Goal: Check status: Check status

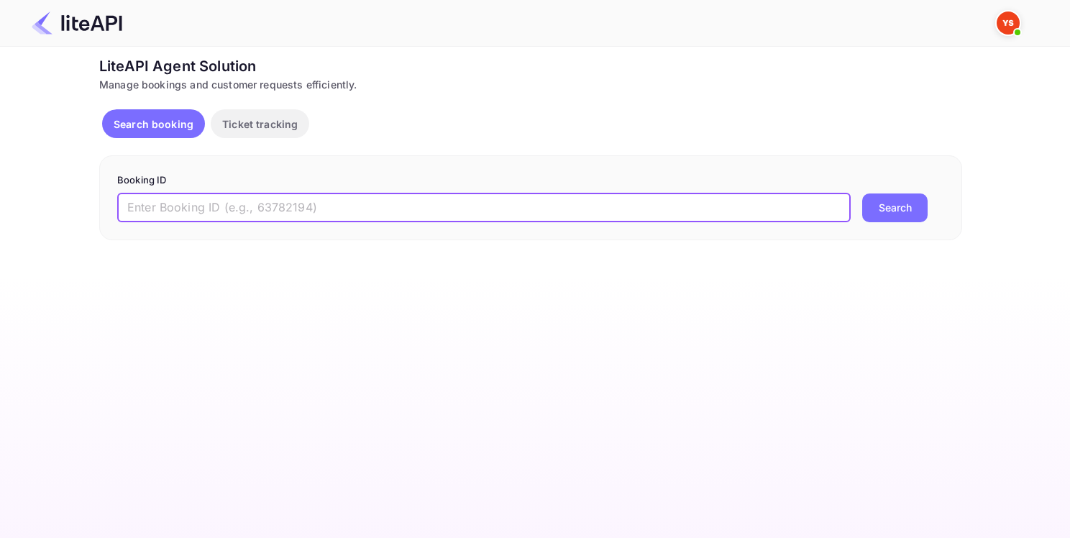
paste input "9089853"
type input "9089853"
click at [886, 208] on button "Search" at bounding box center [894, 207] width 65 height 29
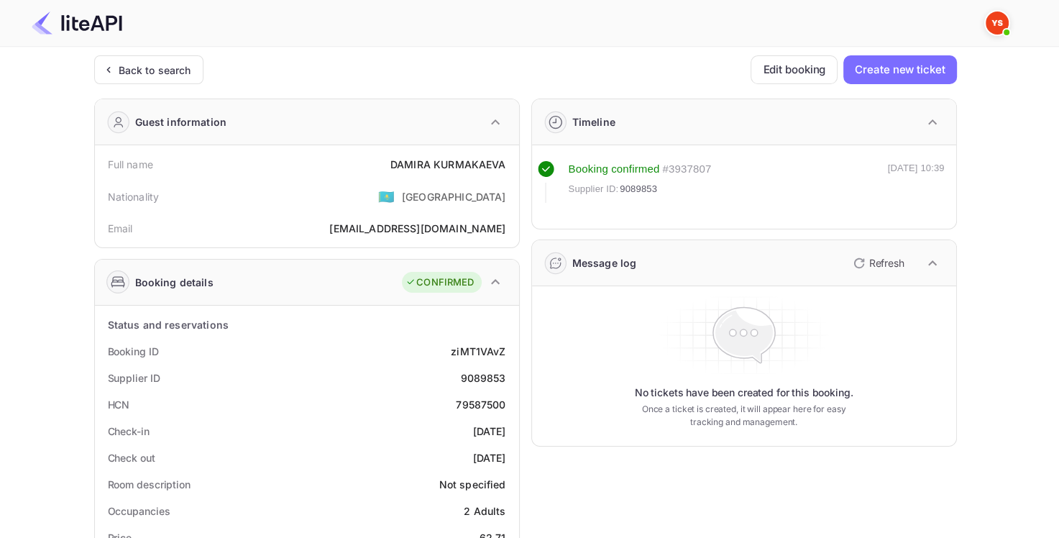
click at [490, 381] on div "9089853" at bounding box center [482, 377] width 45 height 15
click at [492, 378] on div "9089853" at bounding box center [482, 377] width 45 height 15
copy div "9089853"
drag, startPoint x: 391, startPoint y: 167, endPoint x: 504, endPoint y: 158, distance: 113.2
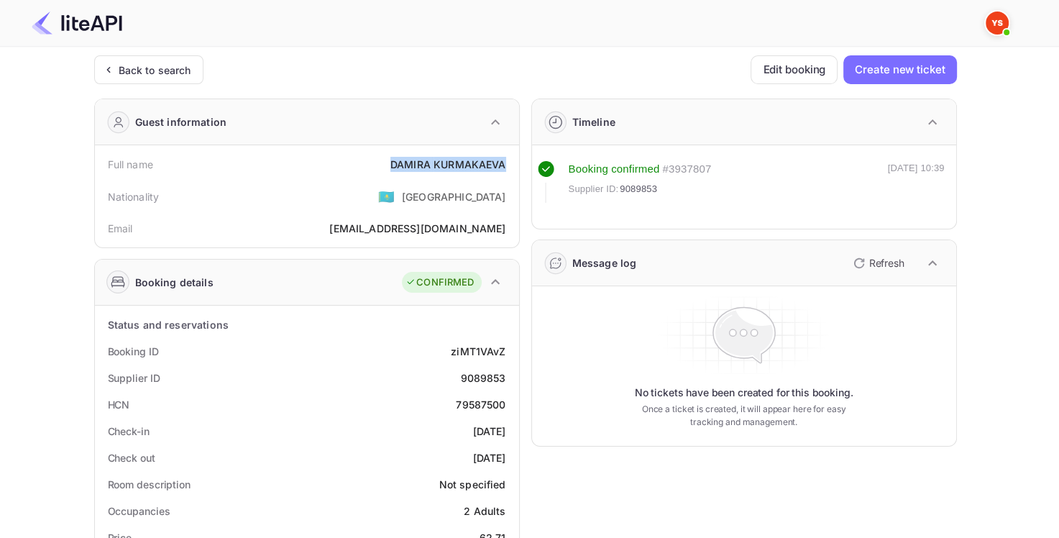
click at [504, 158] on div "DAMIRA KURMAKAEVA" at bounding box center [448, 164] width 116 height 15
copy div "DAMIRA KURMAKAEVA"
drag, startPoint x: 674, startPoint y: 173, endPoint x: 702, endPoint y: 164, distance: 28.9
click at [702, 164] on div "# 3937807" at bounding box center [686, 169] width 49 height 17
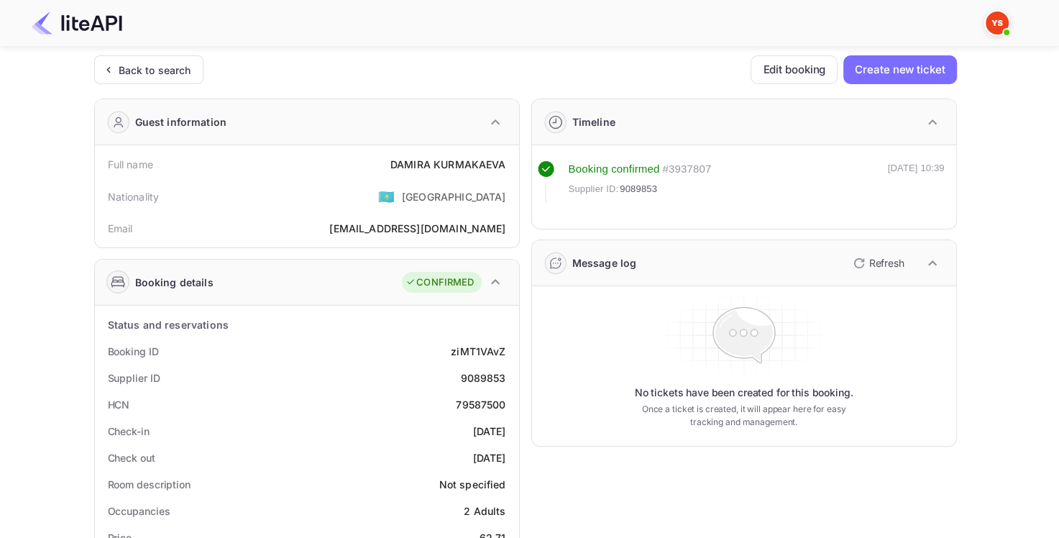
scroll to position [216, 0]
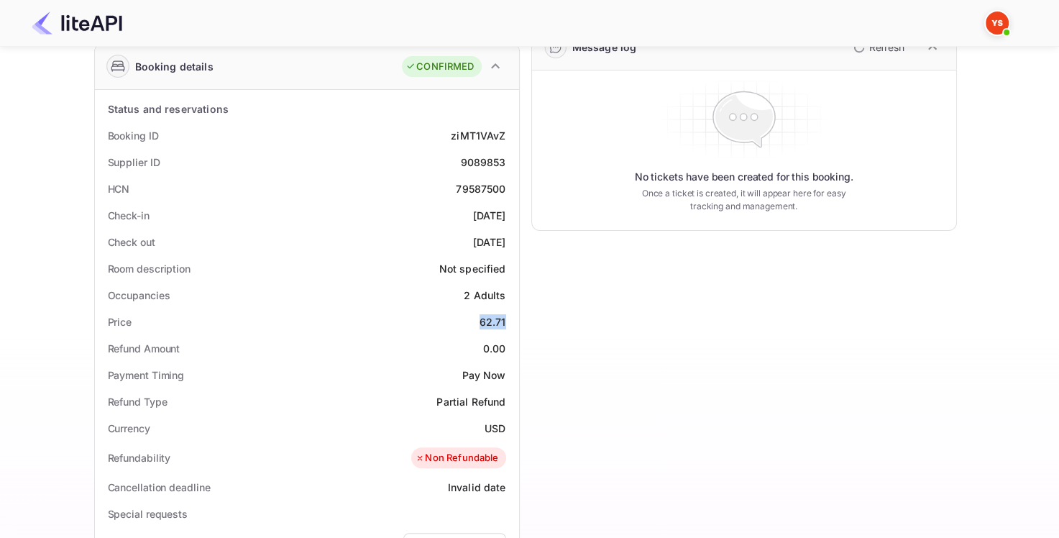
drag, startPoint x: 486, startPoint y: 321, endPoint x: 506, endPoint y: 321, distance: 20.1
click at [506, 321] on div "Price 62.71" at bounding box center [307, 321] width 413 height 27
copy div "62.71"
